Goal: Contribute content: Contribute content

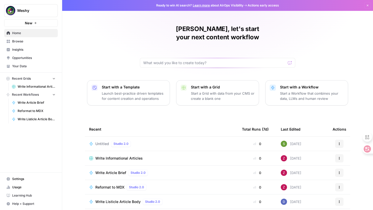
click at [117, 156] on span "Write Informational Articles" at bounding box center [118, 158] width 47 height 5
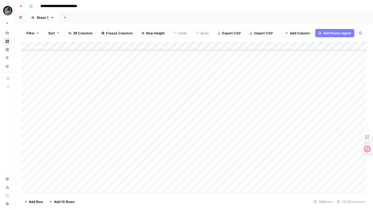
scroll to position [1502, 0]
click at [40, 194] on footer "Add Row Add 10 Rows [STREET_ADDRESS]" at bounding box center [193, 201] width 345 height 17
click at [44, 190] on div "Add Column" at bounding box center [193, 117] width 345 height 152
click at [86, 180] on div "Add Column" at bounding box center [193, 117] width 345 height 152
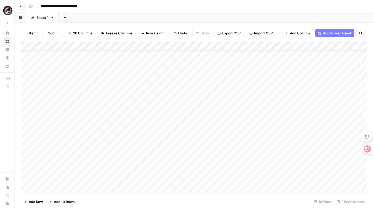
click at [87, 182] on div "Add Column" at bounding box center [193, 117] width 345 height 152
click at [82, 178] on div at bounding box center [94, 182] width 52 height 9
click at [81, 200] on button "[PERSON_NAME]" at bounding box center [89, 198] width 32 height 6
click at [50, 179] on div "Add Column" at bounding box center [193, 117] width 345 height 152
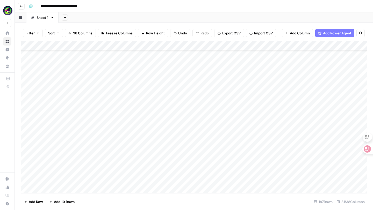
click at [48, 177] on div "Add Column" at bounding box center [193, 117] width 345 height 152
type textarea "**********"
click at [134, 181] on div "Add Column" at bounding box center [193, 117] width 345 height 152
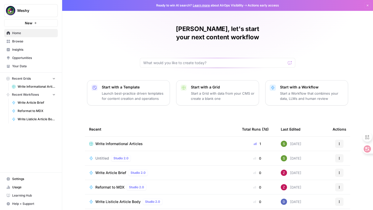
click at [118, 137] on td "Write Informational Articles" at bounding box center [161, 144] width 153 height 14
click at [114, 141] on span "Write Informational Articles" at bounding box center [118, 143] width 47 height 5
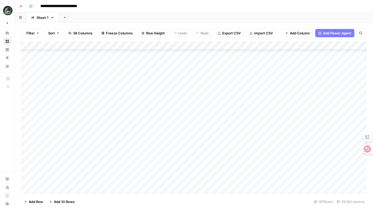
scroll to position [1510, 0]
click at [150, 180] on div "Add Column" at bounding box center [193, 117] width 345 height 152
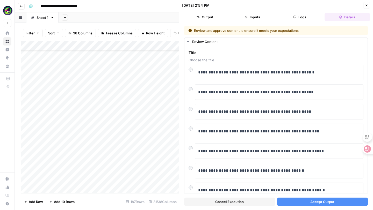
click at [292, 204] on button "Accept Output" at bounding box center [322, 202] width 91 height 8
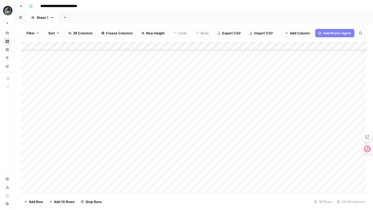
click at [144, 180] on div "Add Column" at bounding box center [193, 117] width 345 height 152
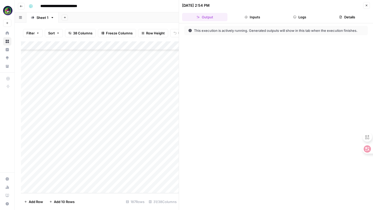
click at [367, 6] on icon "button" at bounding box center [366, 5] width 3 height 3
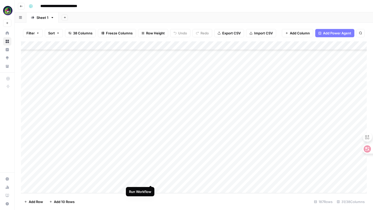
click at [146, 179] on div "Add Column" at bounding box center [193, 117] width 345 height 152
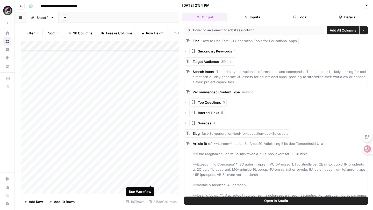
click at [150, 180] on div "Add Column" at bounding box center [100, 117] width 158 height 152
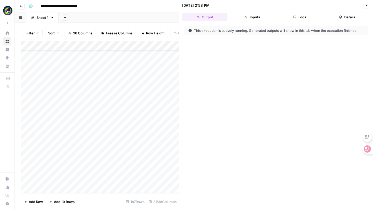
click at [365, 7] on button "Close" at bounding box center [366, 5] width 7 height 7
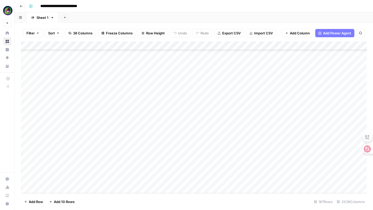
click at [152, 180] on div "Add Column" at bounding box center [193, 117] width 345 height 152
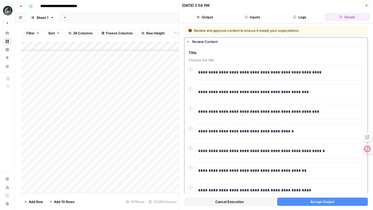
click at [205, 60] on span "Choose the title" at bounding box center [275, 59] width 175 height 5
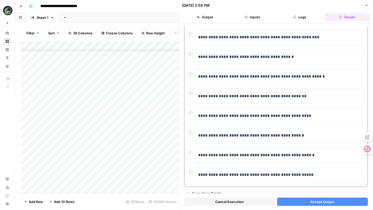
scroll to position [79, 0]
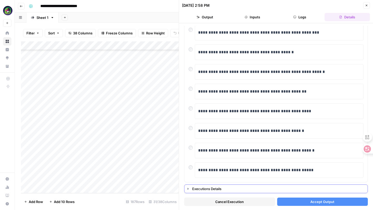
click at [189, 188] on icon "button" at bounding box center [188, 189] width 4 height 4
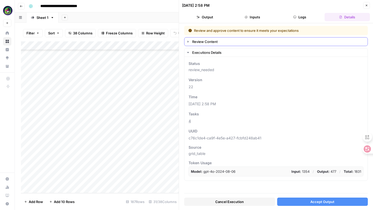
click at [187, 40] on icon "button" at bounding box center [188, 42] width 4 height 4
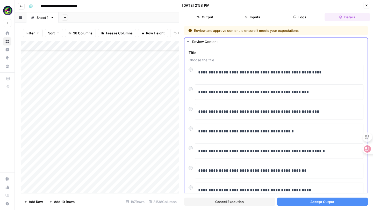
scroll to position [79, 0]
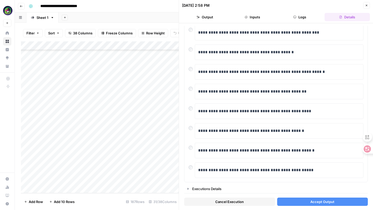
click at [262, 18] on button "Inputs" at bounding box center [251, 17] width 45 height 8
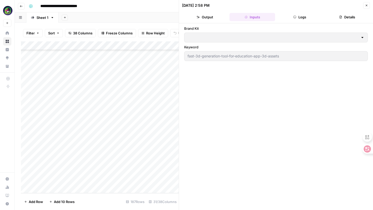
type input "Meshy"
click at [201, 14] on button "Output" at bounding box center [204, 17] width 45 height 8
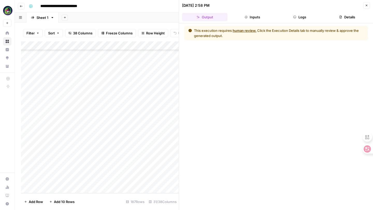
click at [289, 19] on button "Logs" at bounding box center [299, 17] width 45 height 8
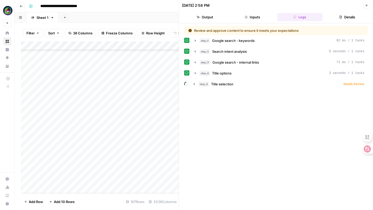
click at [349, 17] on button "Details" at bounding box center [346, 17] width 45 height 8
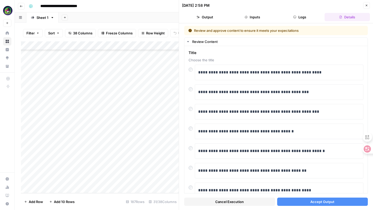
click at [305, 204] on button "Accept Output" at bounding box center [322, 202] width 91 height 8
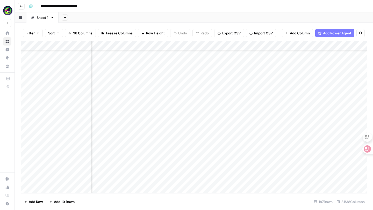
scroll to position [1510, 534]
click at [241, 179] on div "Add Column" at bounding box center [193, 117] width 345 height 152
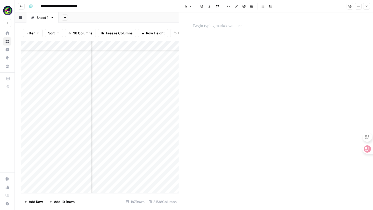
click at [214, 28] on p at bounding box center [276, 26] width 166 height 7
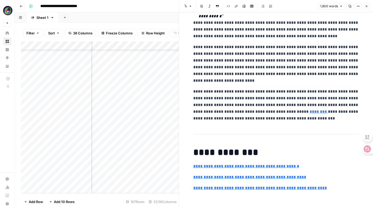
scroll to position [2850, 0]
drag, startPoint x: 195, startPoint y: 152, endPoint x: 338, endPoint y: 197, distance: 149.8
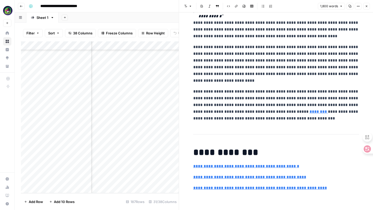
click at [324, 40] on p "**********" at bounding box center [276, 29] width 166 height 20
click at [325, 40] on p "**********" at bounding box center [276, 29] width 166 height 20
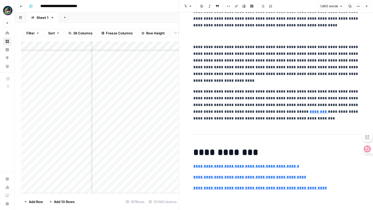
click at [225, 84] on p "**********" at bounding box center [276, 64] width 166 height 40
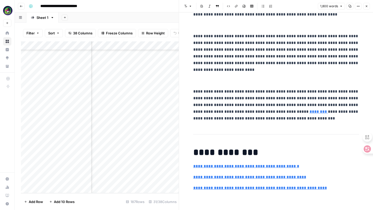
scroll to position [2835, 0]
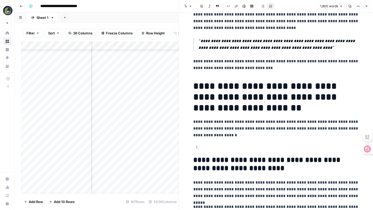
scroll to position [0, 0]
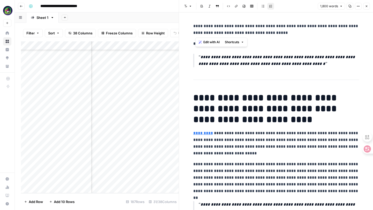
drag, startPoint x: 194, startPoint y: 26, endPoint x: 290, endPoint y: 32, distance: 96.5
click at [290, 32] on p "**********" at bounding box center [276, 29] width 166 height 13
drag, startPoint x: 290, startPoint y: 32, endPoint x: 193, endPoint y: 27, distance: 97.2
click at [193, 27] on p "**********" at bounding box center [276, 29] width 166 height 13
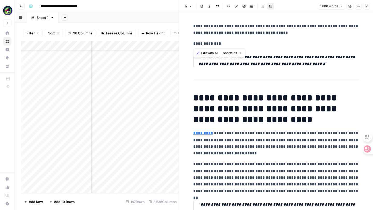
click at [187, 5] on button "Font style" at bounding box center [188, 6] width 12 height 7
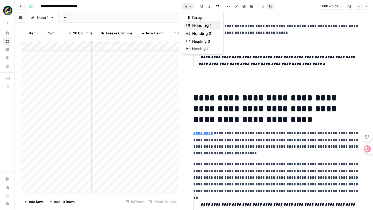
click at [194, 23] on span "heading 1" at bounding box center [204, 25] width 25 height 6
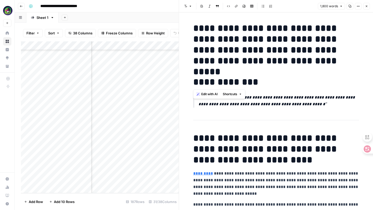
drag, startPoint x: 261, startPoint y: 78, endPoint x: 189, endPoint y: 78, distance: 71.7
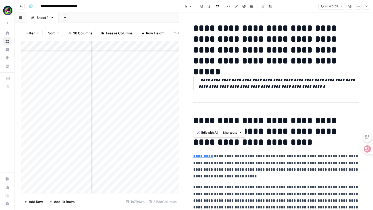
drag, startPoint x: 198, startPoint y: 109, endPoint x: 191, endPoint y: 78, distance: 32.5
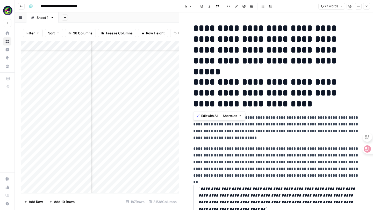
drag, startPoint x: 197, startPoint y: 82, endPoint x: 262, endPoint y: 103, distance: 68.7
click at [262, 103] on h1 "**********" at bounding box center [276, 93] width 166 height 33
click at [190, 5] on icon "button" at bounding box center [190, 6] width 3 height 3
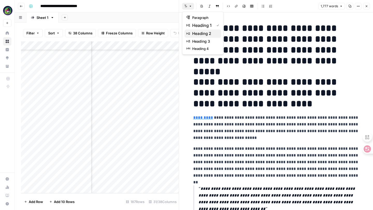
click at [193, 33] on span "heading 2" at bounding box center [204, 34] width 25 height 6
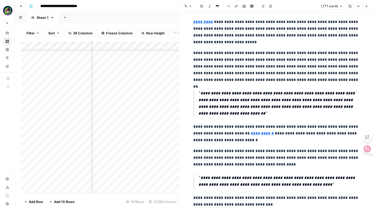
scroll to position [95, 0]
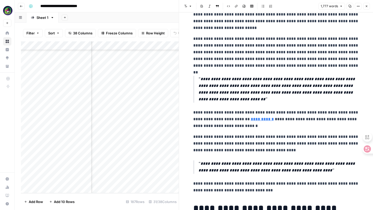
click at [216, 30] on p "**********" at bounding box center [276, 17] width 166 height 27
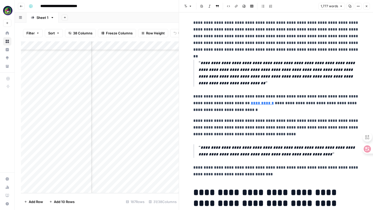
scroll to position [129, 0]
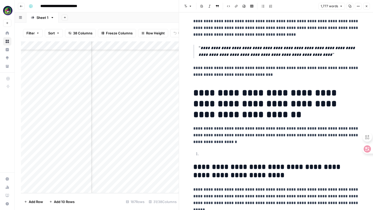
scroll to position [241, 0]
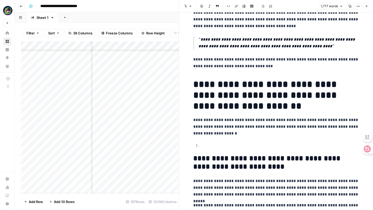
click at [196, 83] on h1 "**********" at bounding box center [276, 95] width 166 height 33
drag, startPoint x: 194, startPoint y: 83, endPoint x: 259, endPoint y: 106, distance: 68.8
click at [259, 106] on h1 "**********" at bounding box center [276, 95] width 166 height 33
click at [189, 6] on icon "button" at bounding box center [190, 6] width 3 height 3
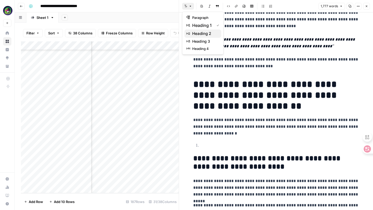
click at [197, 32] on span "heading 2" at bounding box center [204, 34] width 25 height 6
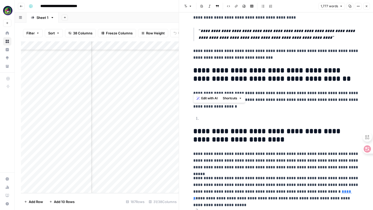
scroll to position [255, 0]
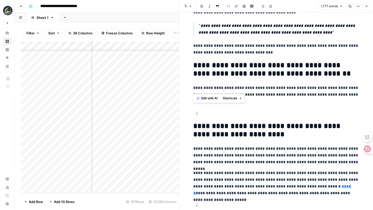
click at [206, 114] on p at bounding box center [279, 113] width 157 height 7
click at [195, 125] on h2 "**********" at bounding box center [276, 130] width 166 height 17
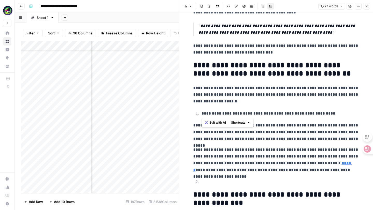
drag, startPoint x: 341, startPoint y: 114, endPoint x: 188, endPoint y: 114, distance: 152.9
click at [190, 5] on icon "button" at bounding box center [190, 6] width 3 height 3
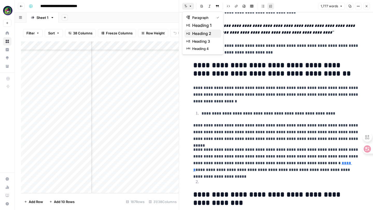
click at [199, 32] on span "heading 2" at bounding box center [204, 34] width 25 height 6
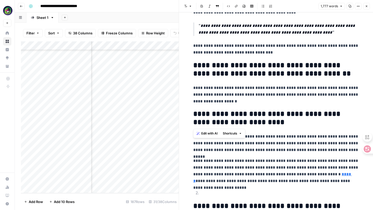
scroll to position [258, 0]
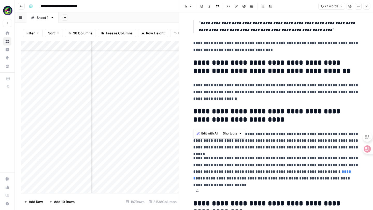
click at [191, 8] on button "Font style" at bounding box center [188, 6] width 12 height 7
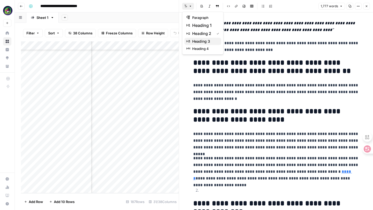
click at [195, 42] on span "heading 3" at bounding box center [204, 41] width 25 height 5
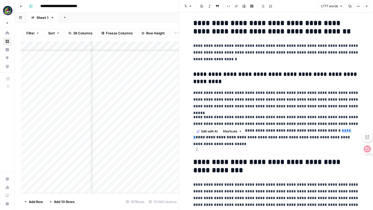
scroll to position [305, 0]
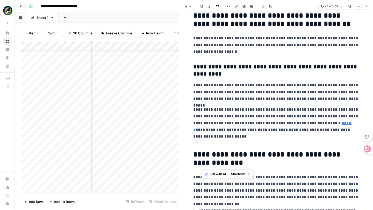
drag, startPoint x: 211, startPoint y: 163, endPoint x: 192, endPoint y: 144, distance: 26.9
click at [190, 7] on icon "button" at bounding box center [190, 6] width 3 height 3
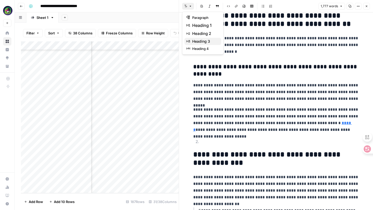
click at [198, 40] on span "heading 3" at bounding box center [204, 41] width 25 height 5
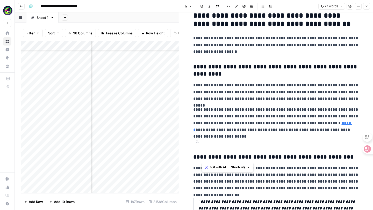
click at [193, 157] on h3 "**********" at bounding box center [276, 157] width 166 height 7
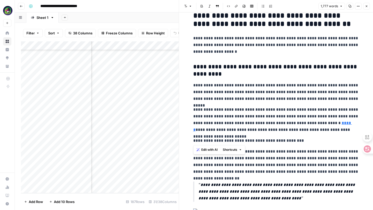
drag, startPoint x: 191, startPoint y: 141, endPoint x: 303, endPoint y: 143, distance: 111.8
click at [190, 6] on icon "button" at bounding box center [190, 6] width 2 height 1
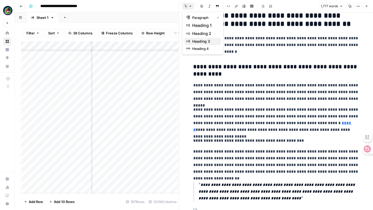
click at [197, 43] on span "heading 3" at bounding box center [204, 41] width 25 height 5
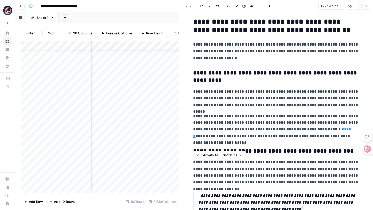
scroll to position [298, 0]
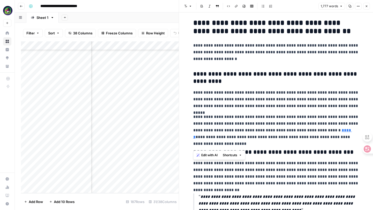
drag, startPoint x: 193, startPoint y: 73, endPoint x: 226, endPoint y: 79, distance: 33.8
click at [226, 79] on h3 "**********" at bounding box center [276, 78] width 166 height 14
click at [191, 8] on icon "button" at bounding box center [190, 6] width 3 height 3
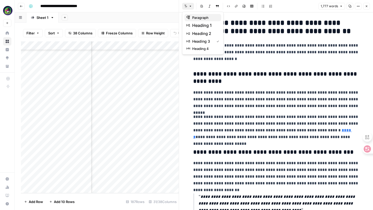
click at [201, 18] on span "paragraph" at bounding box center [204, 17] width 25 height 5
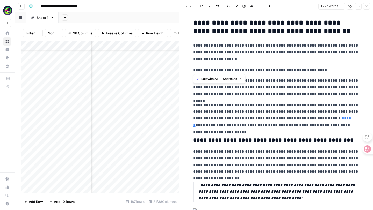
click at [202, 6] on icon "button" at bounding box center [201, 6] width 3 height 3
click at [193, 70] on strong "**********" at bounding box center [260, 70] width 134 height 4
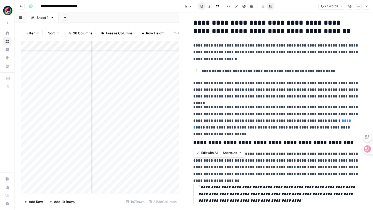
drag, startPoint x: 194, startPoint y: 143, endPoint x: 352, endPoint y: 144, distance: 158.9
click at [352, 144] on h3 "**********" at bounding box center [276, 142] width 166 height 7
click at [190, 8] on button "Font style" at bounding box center [188, 6] width 12 height 7
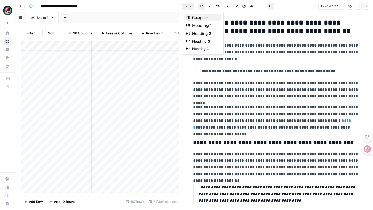
click at [192, 17] on span "paragraph" at bounding box center [204, 17] width 25 height 5
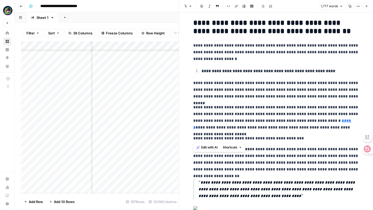
click at [201, 9] on button "Bold" at bounding box center [201, 6] width 7 height 7
click at [193, 135] on p "**********" at bounding box center [276, 138] width 166 height 7
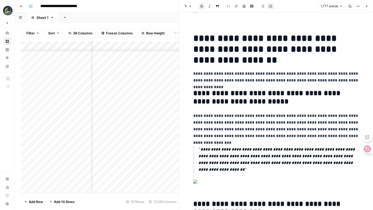
scroll to position [598, 0]
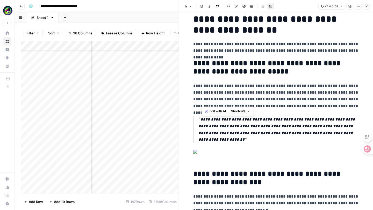
drag, startPoint x: 201, startPoint y: 101, endPoint x: 306, endPoint y: 102, distance: 105.3
click at [201, 6] on icon "button" at bounding box center [201, 6] width 3 height 3
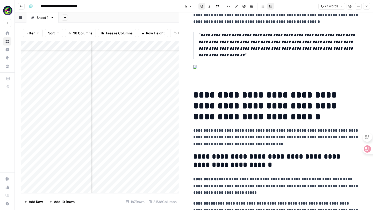
scroll to position [838, 0]
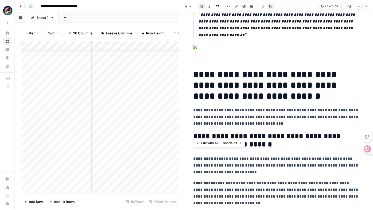
drag, startPoint x: 192, startPoint y: 109, endPoint x: 238, endPoint y: 133, distance: 51.6
click at [238, 133] on div "**********" at bounding box center [276, 192] width 172 height 2019
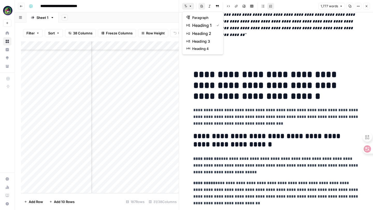
click at [189, 5] on icon "button" at bounding box center [190, 6] width 3 height 3
click at [198, 32] on span "heading 2" at bounding box center [204, 34] width 25 height 6
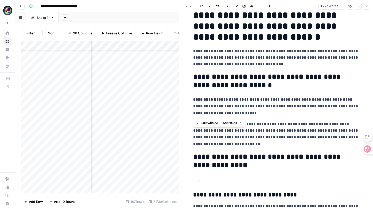
scroll to position [886, 0]
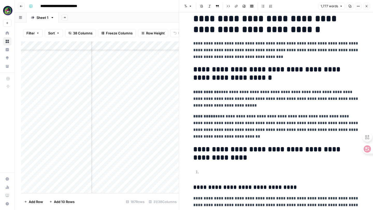
click at [208, 91] on div "**********" at bounding box center [276, 135] width 172 height 2000
drag, startPoint x: 195, startPoint y: 96, endPoint x: 272, endPoint y: 106, distance: 77.8
drag, startPoint x: 271, startPoint y: 107, endPoint x: 187, endPoint y: 97, distance: 84.7
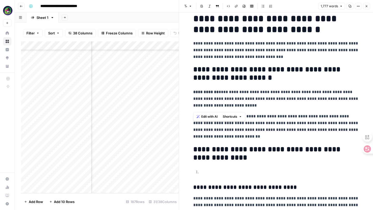
click at [187, 97] on div "**********" at bounding box center [276, 138] width 194 height 2025
click at [192, 6] on button "Font style" at bounding box center [188, 6] width 12 height 7
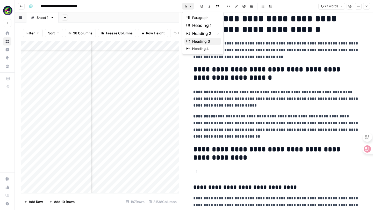
click at [196, 40] on span "heading 3" at bounding box center [204, 41] width 25 height 5
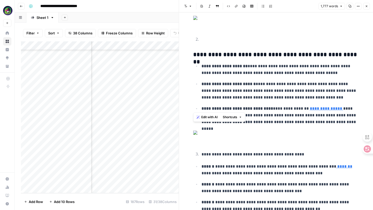
scroll to position [1109, 0]
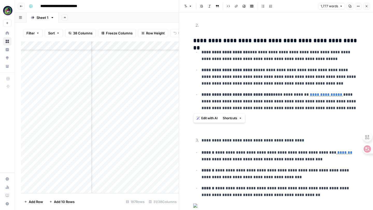
drag, startPoint x: 193, startPoint y: 99, endPoint x: 261, endPoint y: 108, distance: 68.1
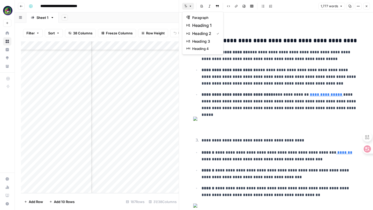
click at [189, 5] on icon "button" at bounding box center [190, 6] width 3 height 3
click at [202, 42] on span "heading 3" at bounding box center [204, 41] width 25 height 5
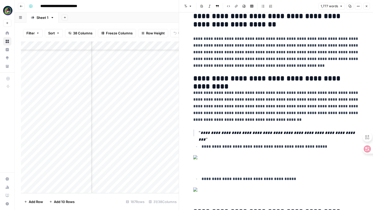
scroll to position [1392, 0]
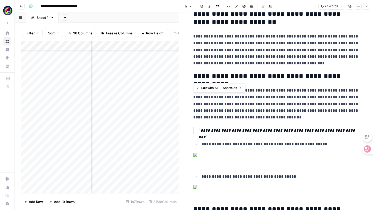
drag, startPoint x: 195, startPoint y: 56, endPoint x: 284, endPoint y: 77, distance: 91.8
click at [191, 6] on icon "button" at bounding box center [190, 6] width 3 height 3
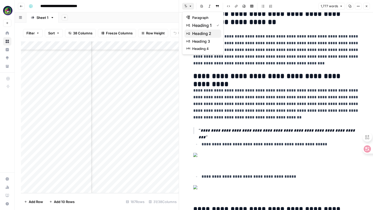
click at [195, 33] on span "heading 2" at bounding box center [204, 34] width 25 height 6
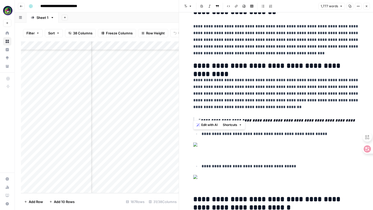
drag, startPoint x: 194, startPoint y: 105, endPoint x: 263, endPoint y: 115, distance: 69.4
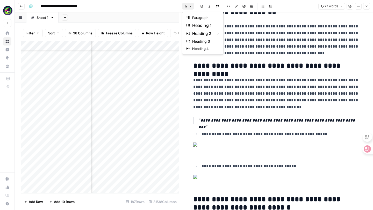
click at [191, 6] on icon "button" at bounding box center [190, 6] width 3 height 3
click at [200, 41] on span "heading 3" at bounding box center [204, 41] width 25 height 5
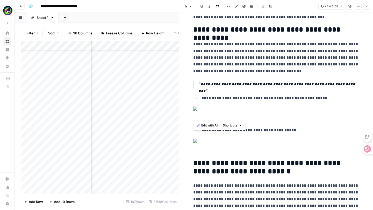
scroll to position [1427, 0]
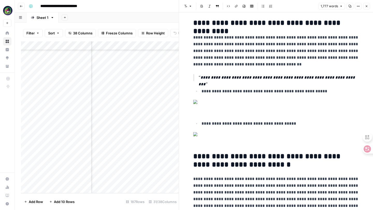
scroll to position [1483, 0]
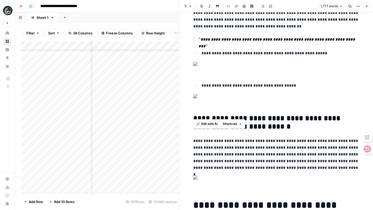
drag, startPoint x: 195, startPoint y: 106, endPoint x: 235, endPoint y: 112, distance: 40.9
click at [189, 7] on icon "button" at bounding box center [190, 6] width 3 height 3
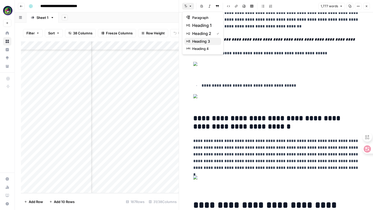
click at [198, 41] on span "heading 3" at bounding box center [204, 41] width 25 height 5
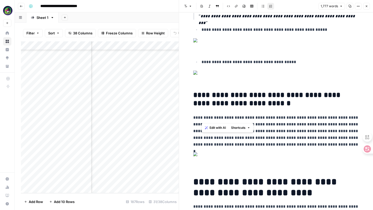
drag, startPoint x: 273, startPoint y: 117, endPoint x: 192, endPoint y: 119, distance: 81.0
click at [202, 8] on button "Bold" at bounding box center [201, 6] width 7 height 7
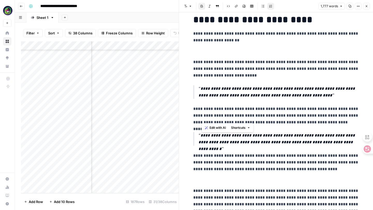
scroll to position [1660, 0]
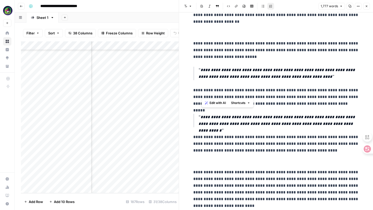
drag, startPoint x: 201, startPoint y: 94, endPoint x: 326, endPoint y: 94, distance: 124.7
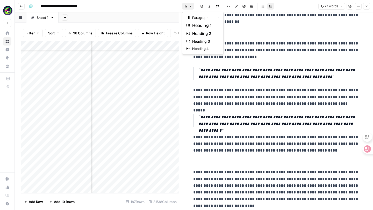
click at [191, 7] on icon "button" at bounding box center [190, 6] width 3 height 3
click at [202, 7] on icon "button" at bounding box center [201, 6] width 3 height 3
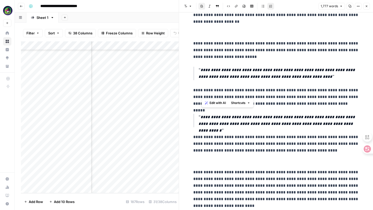
scroll to position [1718, 0]
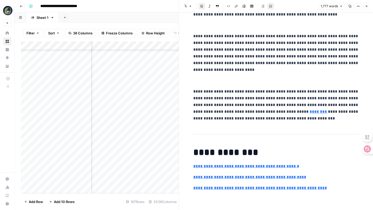
scroll to position [1837, 0]
drag, startPoint x: 200, startPoint y: 110, endPoint x: 308, endPoint y: 110, distance: 108.2
click at [202, 6] on icon "button" at bounding box center [202, 6] width 2 height 3
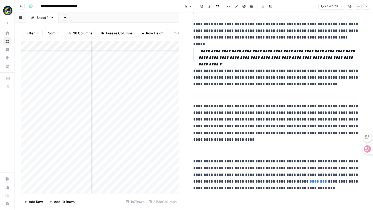
scroll to position [1715, 0]
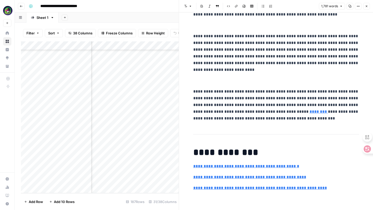
scroll to position [1868, 0]
drag, startPoint x: 278, startPoint y: 107, endPoint x: 192, endPoint y: 96, distance: 86.4
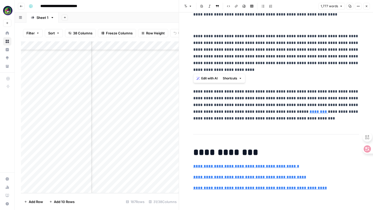
drag, startPoint x: 194, startPoint y: 115, endPoint x: 334, endPoint y: 142, distance: 142.2
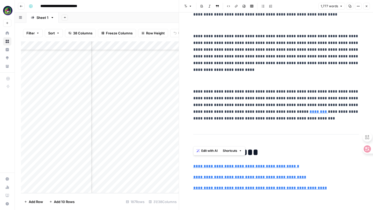
drag, startPoint x: 340, startPoint y: 142, endPoint x: 192, endPoint y: 117, distance: 150.6
click at [189, 7] on icon "button" at bounding box center [190, 6] width 3 height 3
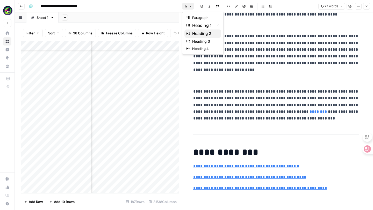
click at [195, 35] on span "heading 2" at bounding box center [204, 34] width 25 height 6
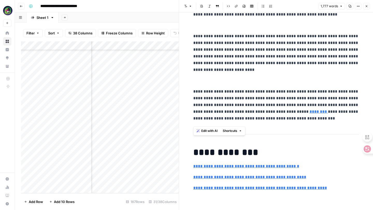
scroll to position [2081, 0]
drag, startPoint x: 192, startPoint y: 95, endPoint x: 266, endPoint y: 103, distance: 74.1
click at [189, 5] on icon "button" at bounding box center [190, 6] width 3 height 3
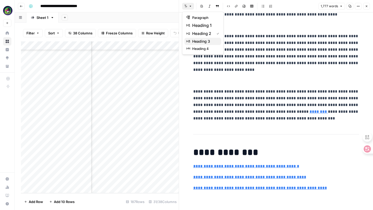
click at [197, 38] on button "heading 3" at bounding box center [202, 41] width 37 height 7
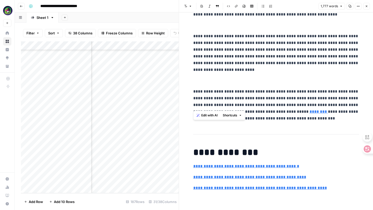
scroll to position [2134, 0]
drag, startPoint x: 193, startPoint y: 105, endPoint x: 362, endPoint y: 106, distance: 168.7
click at [189, 5] on icon "button" at bounding box center [190, 6] width 3 height 3
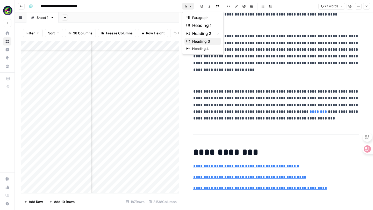
click at [198, 41] on span "heading 3" at bounding box center [204, 41] width 25 height 5
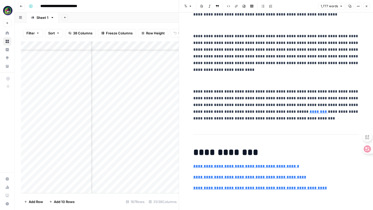
drag, startPoint x: 194, startPoint y: 136, endPoint x: 278, endPoint y: 146, distance: 85.0
click at [193, 5] on button "Font style" at bounding box center [188, 6] width 12 height 7
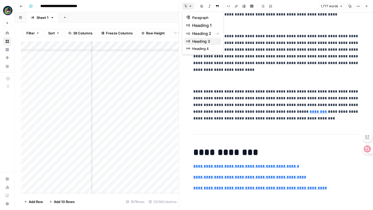
click at [195, 40] on span "heading 3" at bounding box center [204, 41] width 25 height 5
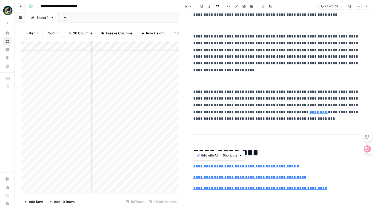
scroll to position [2201, 0]
drag, startPoint x: 201, startPoint y: 104, endPoint x: 324, endPoint y: 104, distance: 122.7
click at [201, 6] on icon "button" at bounding box center [202, 6] width 2 height 3
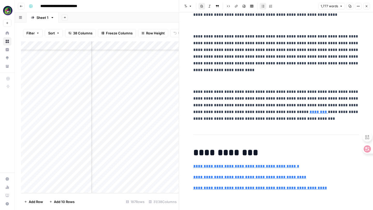
scroll to position [2369, 0]
drag, startPoint x: 201, startPoint y: 110, endPoint x: 299, endPoint y: 111, distance: 98.1
click at [201, 7] on icon "button" at bounding box center [201, 6] width 3 height 3
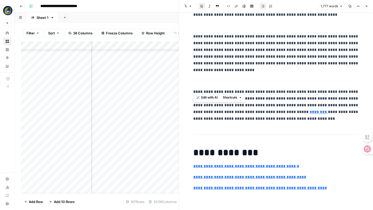
drag, startPoint x: 194, startPoint y: 74, endPoint x: 305, endPoint y: 86, distance: 111.2
click at [191, 6] on icon "button" at bounding box center [190, 6] width 3 height 3
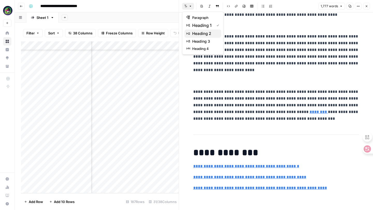
click at [196, 32] on span "heading 2" at bounding box center [204, 34] width 25 height 6
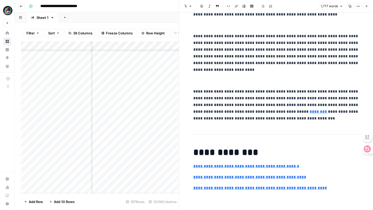
click at [201, 29] on p at bounding box center [276, 25] width 166 height 7
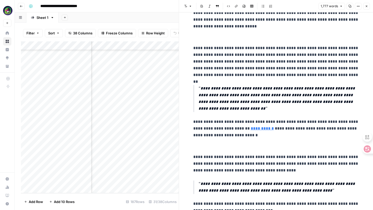
scroll to position [0, 0]
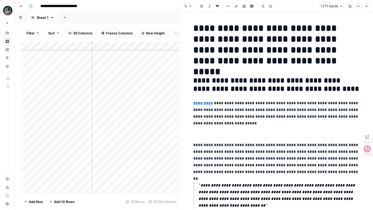
click at [232, 51] on h1 "**********" at bounding box center [276, 44] width 166 height 43
drag, startPoint x: 197, startPoint y: 27, endPoint x: 320, endPoint y: 57, distance: 126.5
click at [320, 57] on h1 "**********" at bounding box center [276, 44] width 166 height 43
click at [366, 5] on icon "button" at bounding box center [366, 6] width 3 height 3
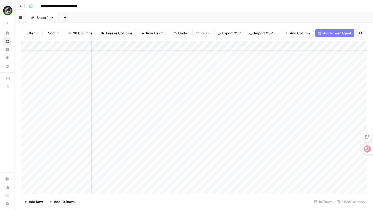
click at [291, 180] on div "Add Column" at bounding box center [193, 117] width 345 height 152
click at [228, 179] on div "Add Column" at bounding box center [193, 117] width 345 height 152
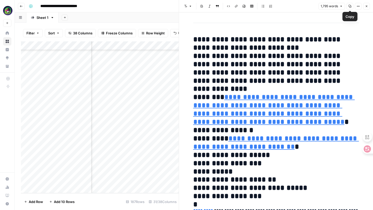
click at [341, 6] on icon "button" at bounding box center [341, 6] width 2 height 1
click at [358, 7] on icon "button" at bounding box center [357, 6] width 3 height 3
click at [333, 54] on span "Code" at bounding box center [342, 54] width 25 height 5
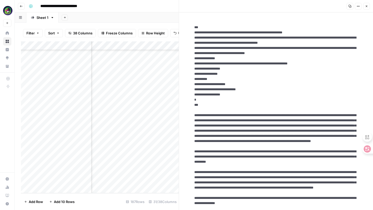
drag, startPoint x: 194, startPoint y: 32, endPoint x: 245, endPoint y: 177, distance: 153.4
drag, startPoint x: 195, startPoint y: 29, endPoint x: 248, endPoint y: 165, distance: 145.6
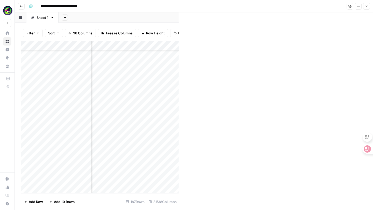
scroll to position [1121, 0]
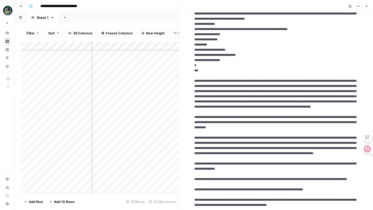
scroll to position [0, 0]
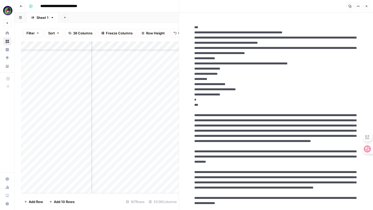
drag, startPoint x: 213, startPoint y: 68, endPoint x: 222, endPoint y: 68, distance: 9.6
drag, startPoint x: 201, startPoint y: 94, endPoint x: 234, endPoint y: 95, distance: 33.4
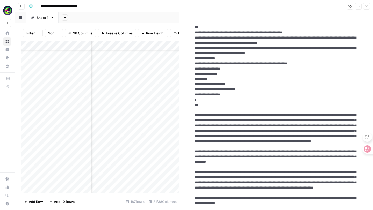
drag, startPoint x: 200, startPoint y: 94, endPoint x: 238, endPoint y: 95, distance: 38.3
paste textarea "**********"
drag, startPoint x: 210, startPoint y: 94, endPoint x: 200, endPoint y: 94, distance: 10.1
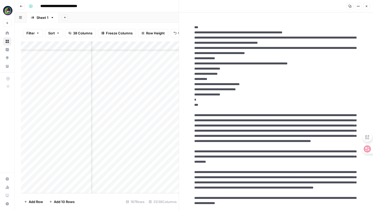
drag, startPoint x: 200, startPoint y: 100, endPoint x: 255, endPoint y: 100, distance: 54.9
paste textarea "*"
type textarea "**********"
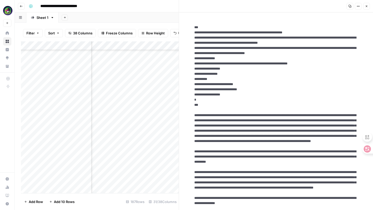
scroll to position [1510, 717]
drag, startPoint x: 201, startPoint y: 105, endPoint x: 232, endPoint y: 107, distance: 31.4
paste textarea "**********"
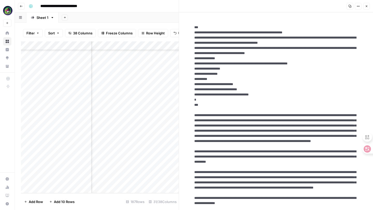
drag, startPoint x: 207, startPoint y: 84, endPoint x: 229, endPoint y: 85, distance: 22.3
drag, startPoint x: 207, startPoint y: 85, endPoint x: 232, endPoint y: 85, distance: 25.4
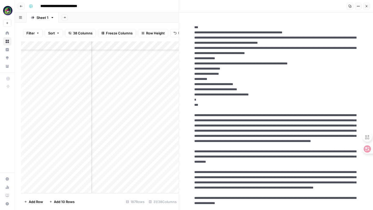
drag, startPoint x: 208, startPoint y: 79, endPoint x: 232, endPoint y: 80, distance: 23.6
drag, startPoint x: 213, startPoint y: 69, endPoint x: 224, endPoint y: 69, distance: 11.6
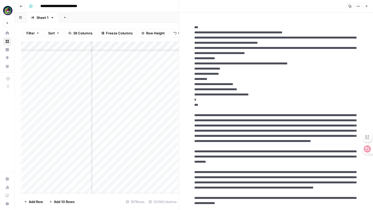
drag, startPoint x: 275, startPoint y: 39, endPoint x: 292, endPoint y: 39, distance: 17.6
drag, startPoint x: 212, startPoint y: 69, endPoint x: 224, endPoint y: 70, distance: 11.7
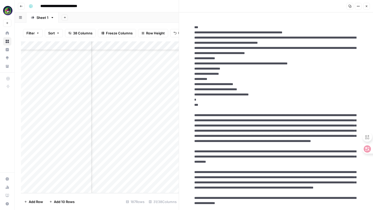
paste textarea "***"
drag, startPoint x: 316, startPoint y: 75, endPoint x: 328, endPoint y: 75, distance: 11.6
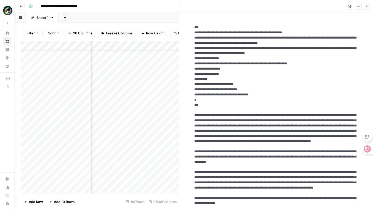
paste textarea "***"
drag, startPoint x: 211, startPoint y: 55, endPoint x: 262, endPoint y: 56, distance: 51.5
drag, startPoint x: 295, startPoint y: 54, endPoint x: 322, endPoint y: 63, distance: 29.1
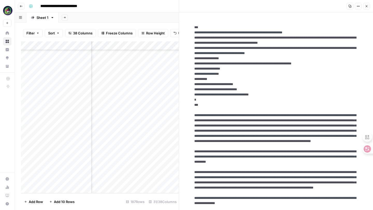
drag, startPoint x: 210, startPoint y: 33, endPoint x: 329, endPoint y: 34, distance: 118.5
paste textarea "**********"
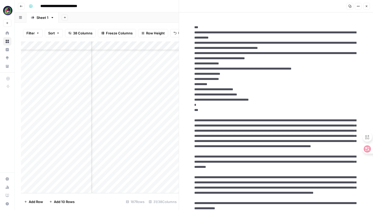
drag, startPoint x: 223, startPoint y: 42, endPoint x: 229, endPoint y: 52, distance: 10.8
paste textarea
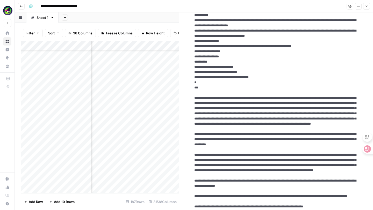
scroll to position [23, 0]
drag, startPoint x: 209, startPoint y: 57, endPoint x: 221, endPoint y: 57, distance: 12.2
drag, startPoint x: 208, startPoint y: 56, endPoint x: 220, endPoint y: 56, distance: 11.6
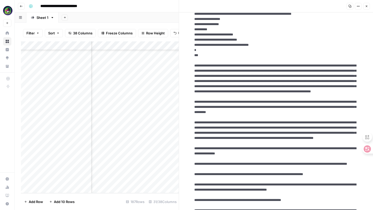
scroll to position [65, 0]
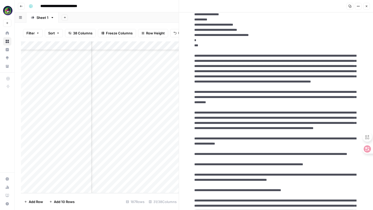
drag, startPoint x: 195, startPoint y: 61, endPoint x: 278, endPoint y: 65, distance: 83.7
drag, startPoint x: 221, startPoint y: 61, endPoint x: 273, endPoint y: 61, distance: 52.0
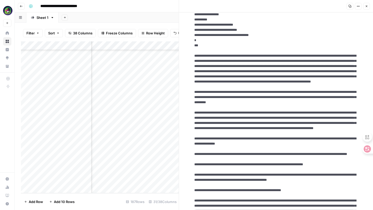
drag, startPoint x: 218, startPoint y: 61, endPoint x: 259, endPoint y: 62, distance: 40.6
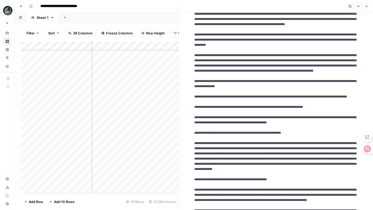
scroll to position [123, 0]
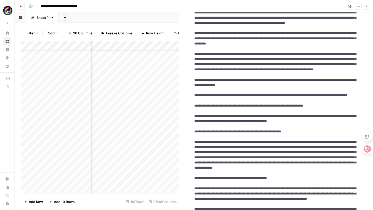
drag, startPoint x: 283, startPoint y: 91, endPoint x: 324, endPoint y: 90, distance: 40.9
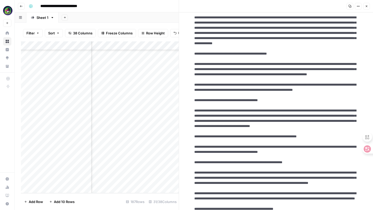
scroll to position [250, 0]
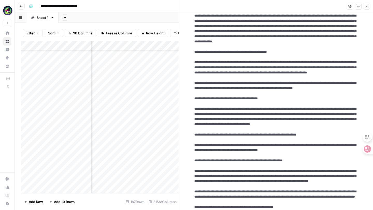
drag, startPoint x: 258, startPoint y: 104, endPoint x: 219, endPoint y: 104, distance: 39.1
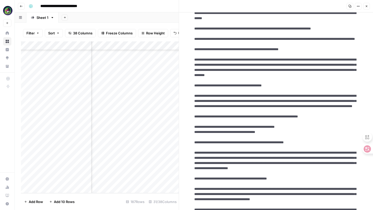
scroll to position [678, 0]
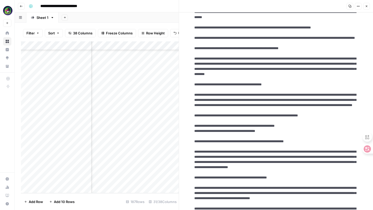
drag, startPoint x: 201, startPoint y: 114, endPoint x: 279, endPoint y: 109, distance: 78.3
drag, startPoint x: 281, startPoint y: 110, endPoint x: 319, endPoint y: 110, distance: 38.0
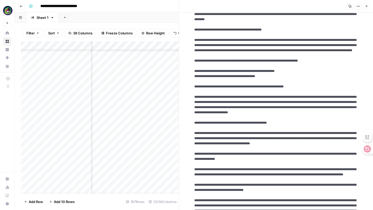
scroll to position [733, 0]
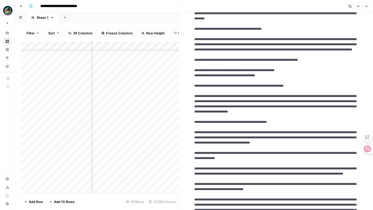
drag, startPoint x: 196, startPoint y: 96, endPoint x: 237, endPoint y: 96, distance: 40.1
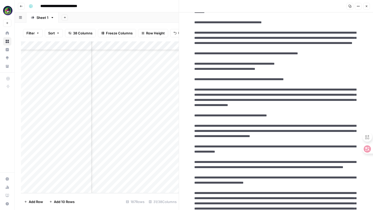
scroll to position [750, 0]
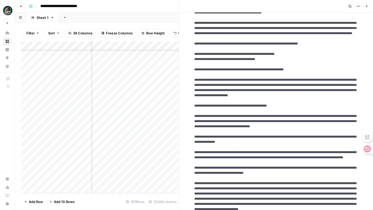
drag, startPoint x: 196, startPoint y: 116, endPoint x: 237, endPoint y: 117, distance: 40.9
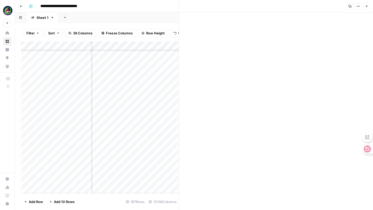
scroll to position [1110, 0]
drag, startPoint x: 194, startPoint y: 164, endPoint x: 233, endPoint y: 195, distance: 50.4
drag, startPoint x: 196, startPoint y: 178, endPoint x: 226, endPoint y: 179, distance: 30.0
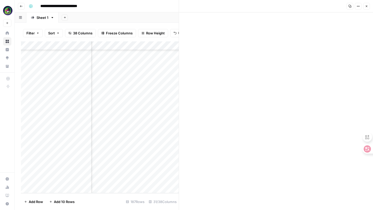
drag, startPoint x: 197, startPoint y: 178, endPoint x: 227, endPoint y: 177, distance: 30.3
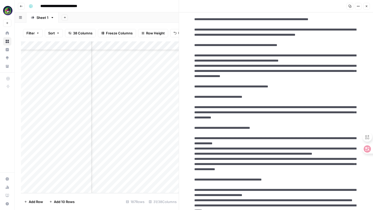
scroll to position [0, 0]
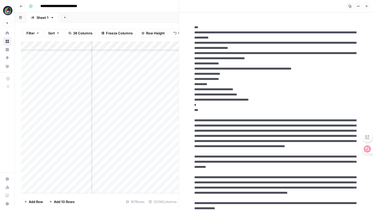
type textarea "**********"
click at [367, 4] on button "Close" at bounding box center [366, 6] width 7 height 7
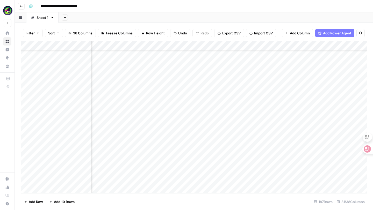
click at [220, 180] on div "Add Column" at bounding box center [193, 117] width 345 height 152
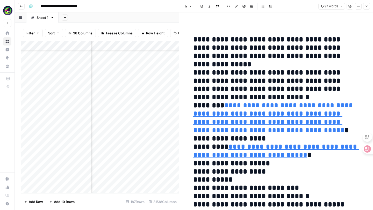
click at [368, 5] on button "Close" at bounding box center [366, 6] width 7 height 7
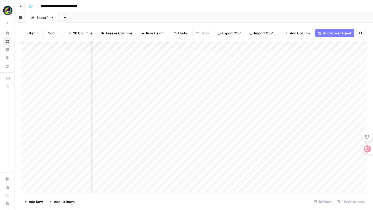
scroll to position [0, 717]
